Goal: Information Seeking & Learning: Learn about a topic

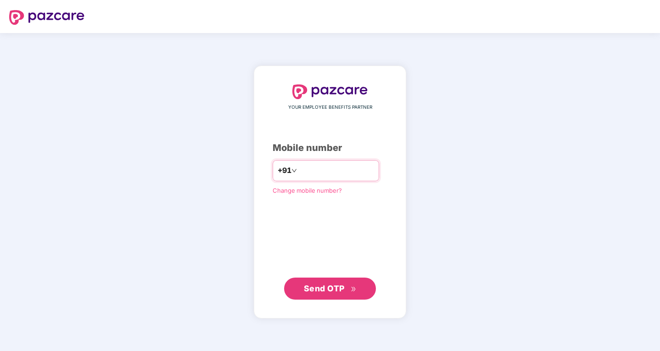
click at [315, 174] on input "number" at bounding box center [336, 170] width 75 height 15
click at [317, 171] on input "number" at bounding box center [336, 170] width 75 height 15
type input "**********"
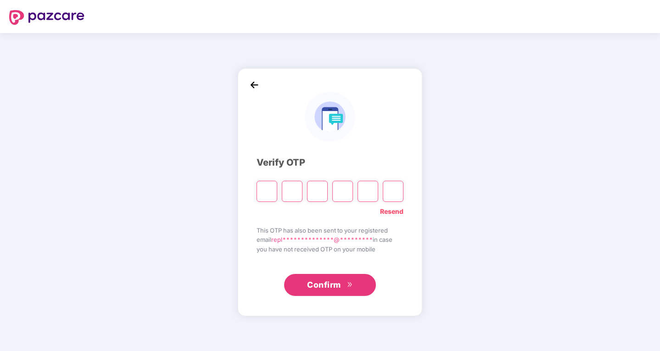
type input "*"
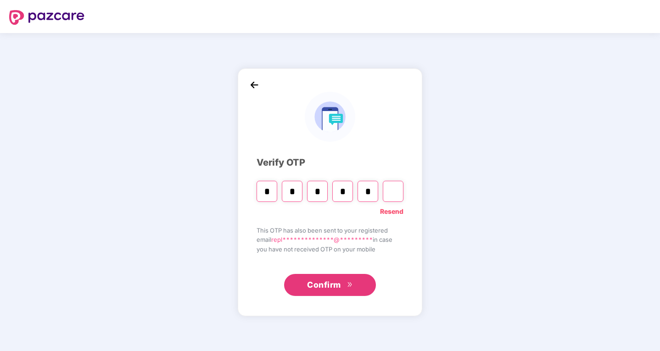
type input "*"
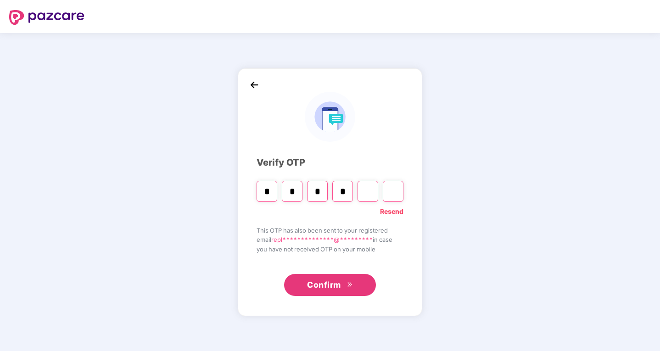
type input "*"
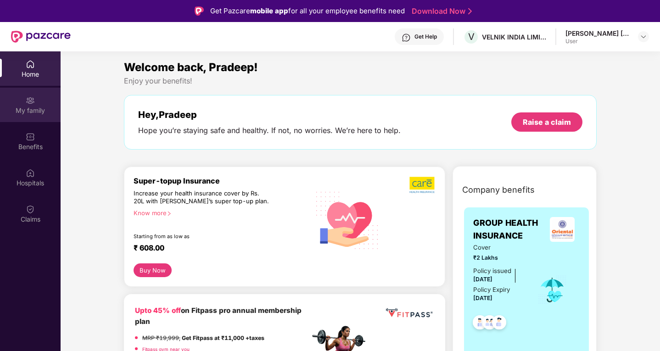
click at [30, 109] on div "My family" at bounding box center [30, 110] width 61 height 9
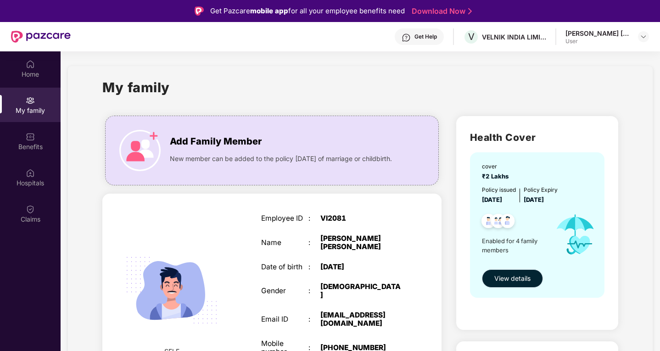
click at [527, 282] on span "View details" at bounding box center [512, 279] width 36 height 10
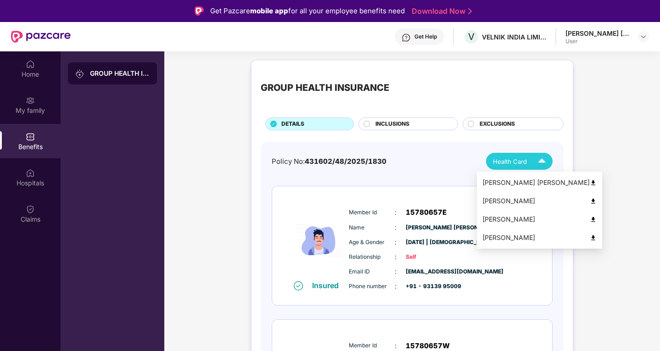
click at [542, 161] on img at bounding box center [542, 161] width 16 height 16
click at [590, 181] on img at bounding box center [593, 182] width 7 height 7
click at [590, 201] on img at bounding box center [593, 201] width 7 height 7
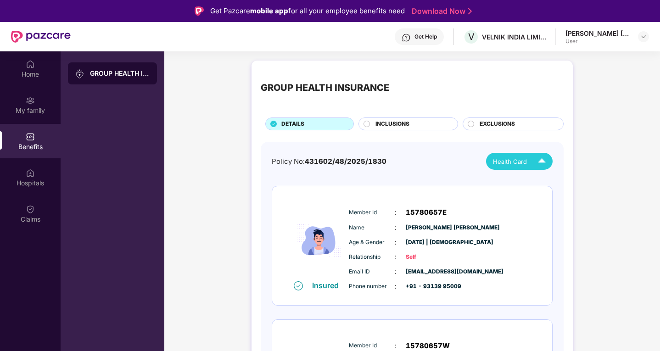
click at [544, 159] on img at bounding box center [542, 161] width 16 height 16
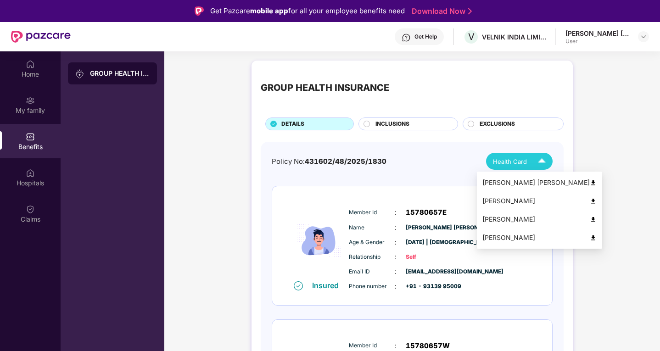
click at [590, 217] on img at bounding box center [593, 219] width 7 height 7
click at [539, 156] on img at bounding box center [542, 161] width 16 height 16
click at [590, 239] on img at bounding box center [593, 238] width 7 height 7
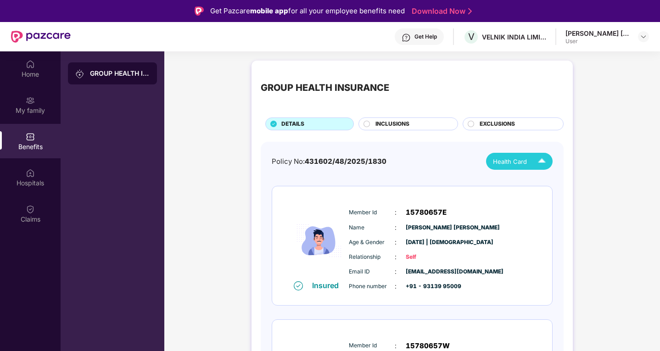
drag, startPoint x: 373, startPoint y: 123, endPoint x: 380, endPoint y: 124, distance: 7.4
click at [373, 123] on div "INCLUSIONS" at bounding box center [412, 125] width 82 height 10
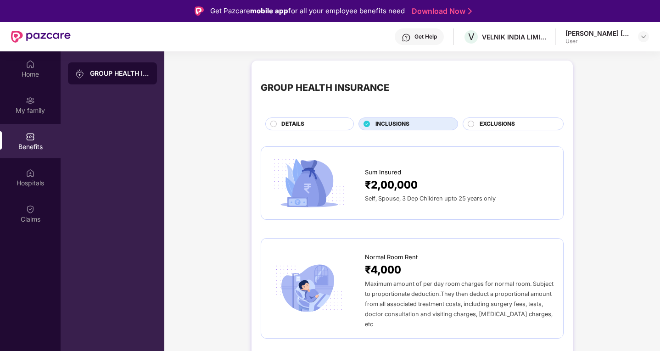
click at [483, 121] on span "EXCLUSIONS" at bounding box center [497, 124] width 35 height 9
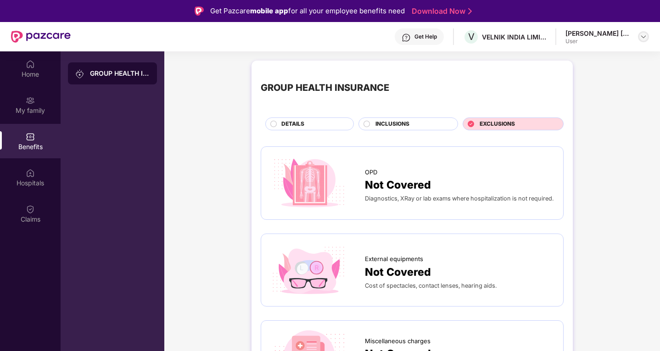
click at [642, 35] on img at bounding box center [643, 36] width 7 height 7
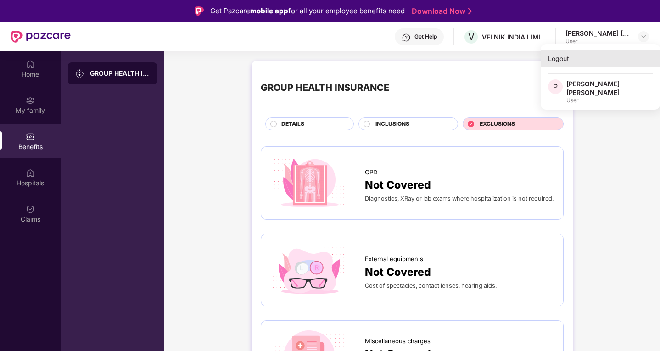
click at [563, 59] on div "Logout" at bounding box center [600, 59] width 119 height 18
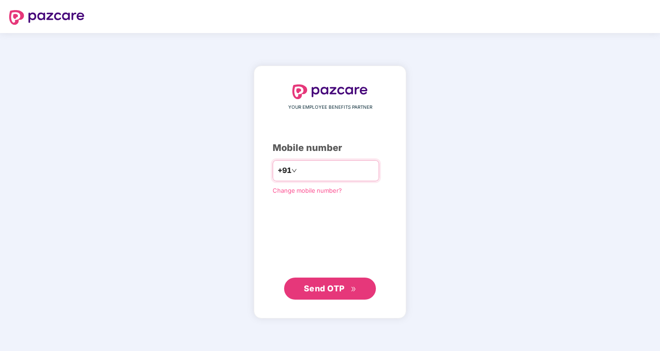
type input "**********"
click at [326, 287] on span "Send OTP" at bounding box center [324, 289] width 41 height 10
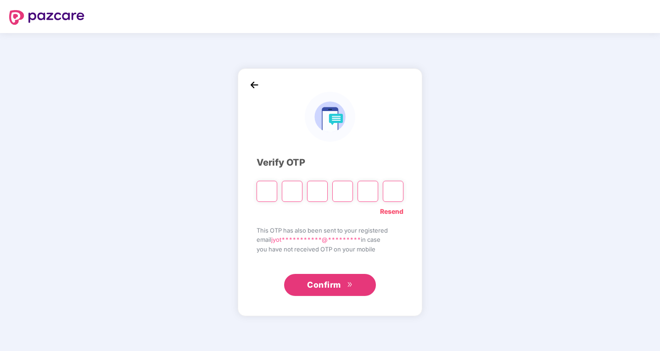
type input "*"
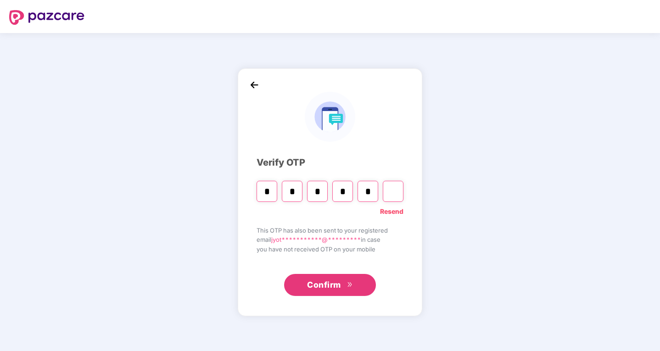
type input "*"
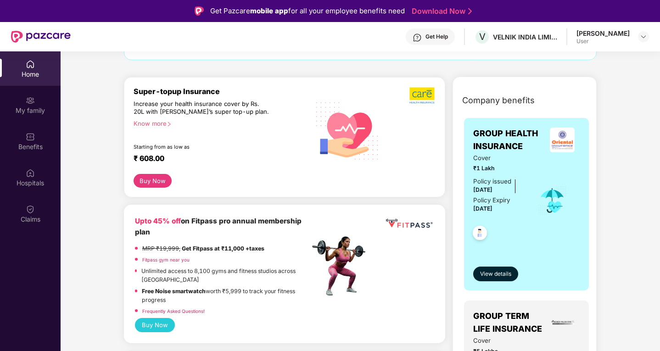
scroll to position [92, 0]
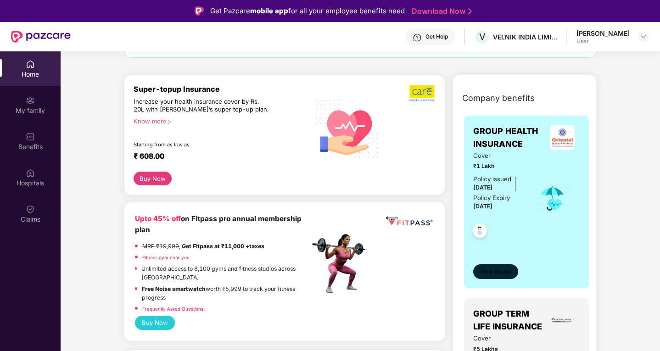
click at [491, 268] on span "View details" at bounding box center [495, 272] width 31 height 9
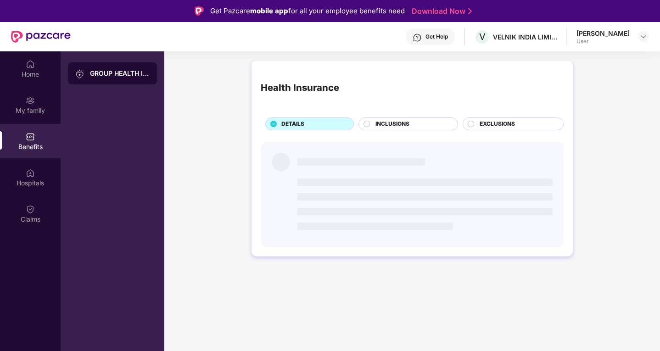
scroll to position [0, 0]
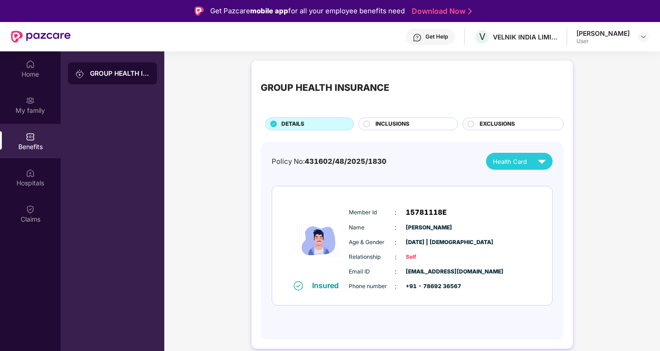
click at [368, 122] on circle at bounding box center [367, 124] width 6 height 6
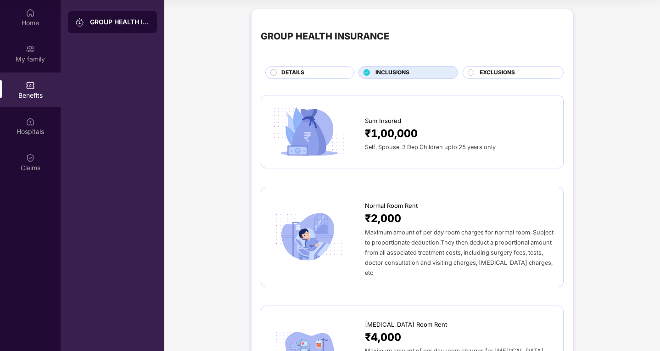
click at [470, 74] on circle at bounding box center [471, 72] width 6 height 6
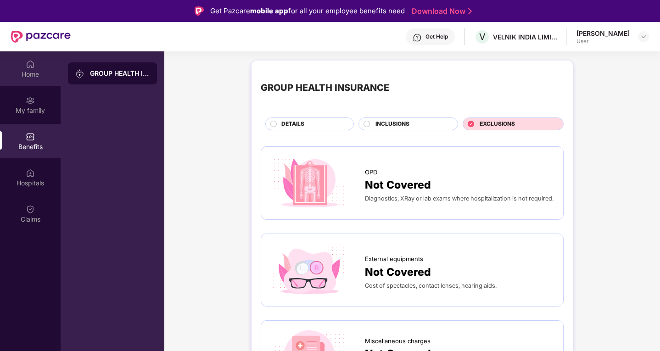
click at [29, 74] on div "Home" at bounding box center [30, 74] width 61 height 9
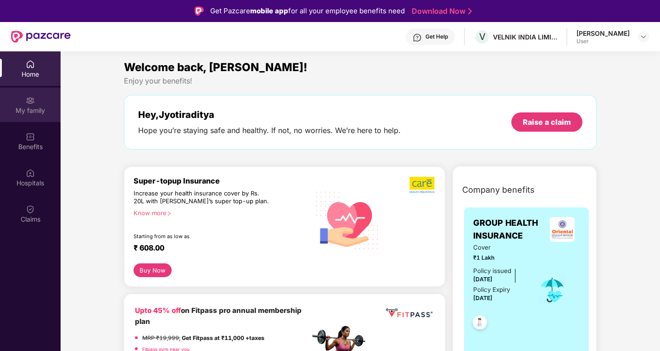
click at [27, 111] on div "My family" at bounding box center [30, 110] width 61 height 9
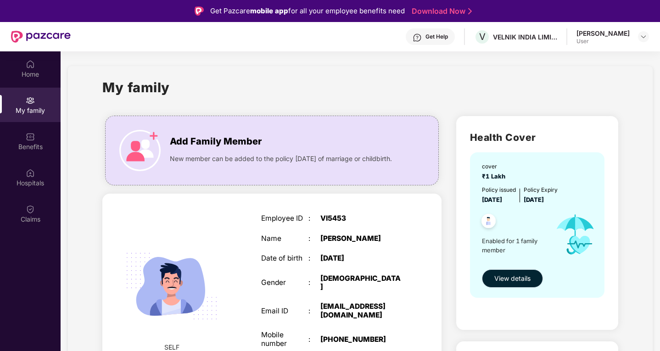
click at [512, 282] on span "View details" at bounding box center [512, 279] width 36 height 10
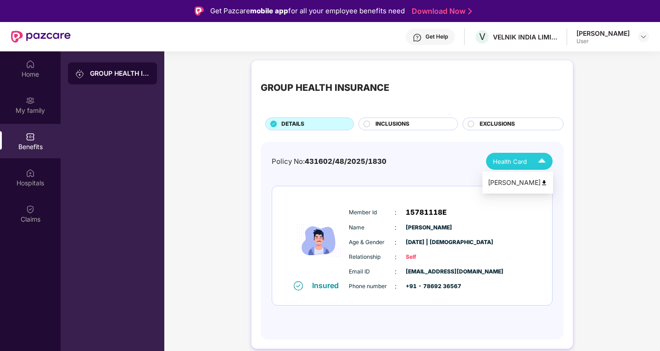
click at [543, 160] on img at bounding box center [542, 161] width 16 height 16
click at [547, 182] on img at bounding box center [544, 182] width 7 height 7
